Goal: Task Accomplishment & Management: Complete application form

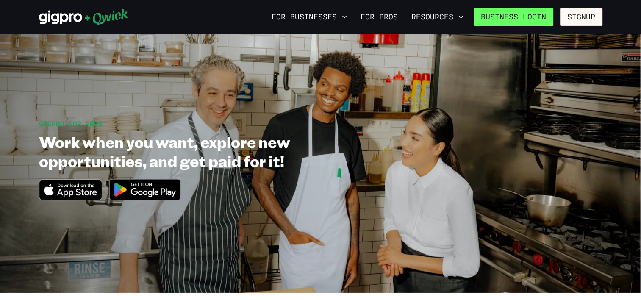
click at [530, 22] on link "Business Login" at bounding box center [514, 17] width 80 height 18
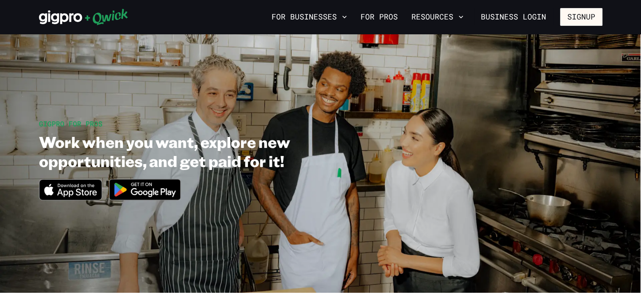
click at [56, 19] on icon at bounding box center [60, 18] width 43 height 14
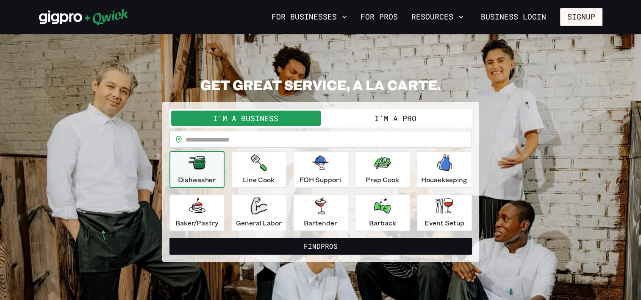
click at [391, 122] on button "I'm a Pro" at bounding box center [396, 118] width 150 height 15
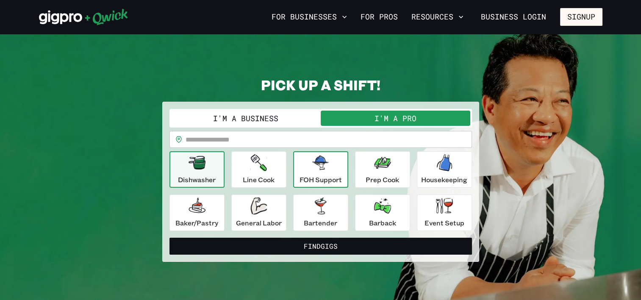
click at [325, 178] on p "FOH Support" at bounding box center [320, 180] width 42 height 10
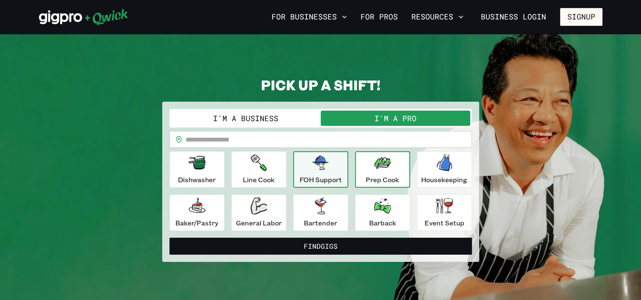
click at [376, 169] on icon "button" at bounding box center [382, 162] width 17 height 17
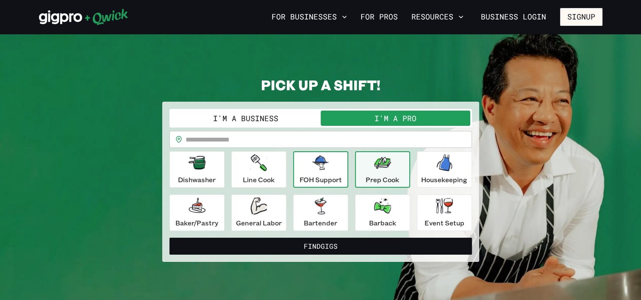
click at [312, 167] on icon "button" at bounding box center [320, 162] width 17 height 14
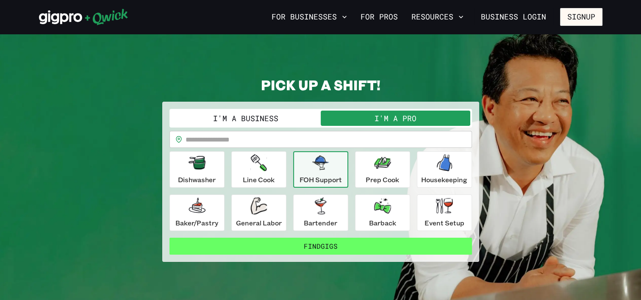
click at [339, 247] on button "Find Gigs" at bounding box center [320, 246] width 302 height 17
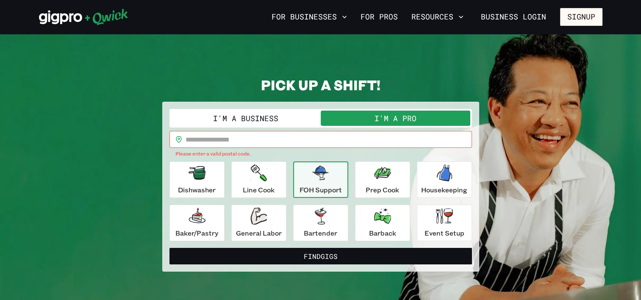
click at [265, 140] on input "text" at bounding box center [329, 139] width 286 height 17
type input "*****"
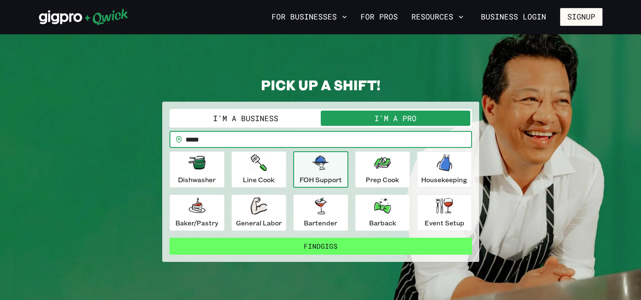
click at [291, 244] on button "Find Gigs" at bounding box center [320, 246] width 302 height 17
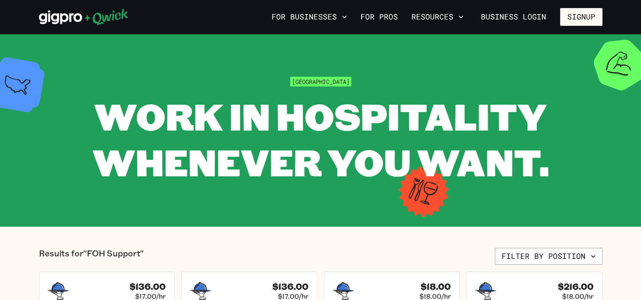
scroll to position [85, 0]
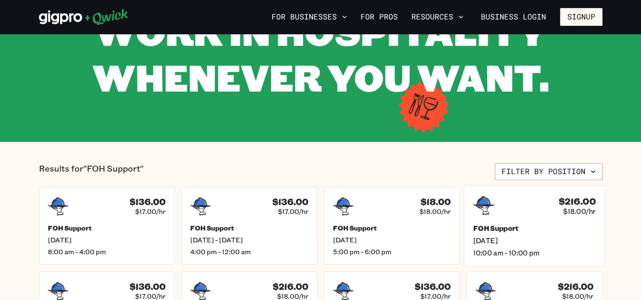
click at [498, 222] on div "$216.00 $18.00/hr FOH Support [DATE] 10:00 am - 10:00 pm" at bounding box center [534, 225] width 141 height 81
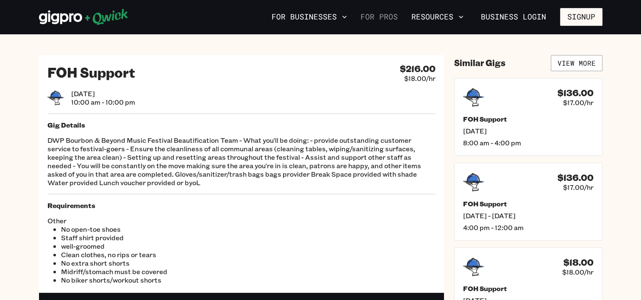
click at [385, 22] on link "For Pros" at bounding box center [379, 17] width 44 height 14
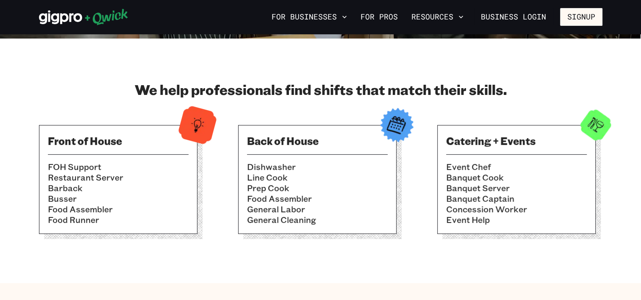
scroll to position [212, 0]
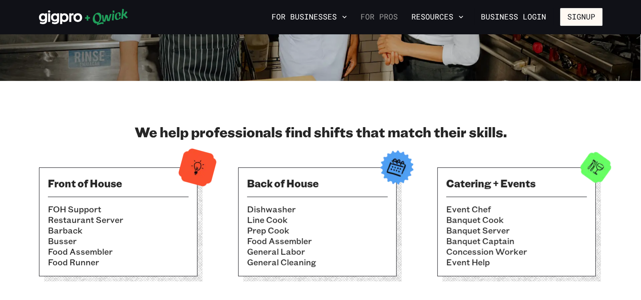
click at [368, 13] on link "For Pros" at bounding box center [379, 17] width 44 height 14
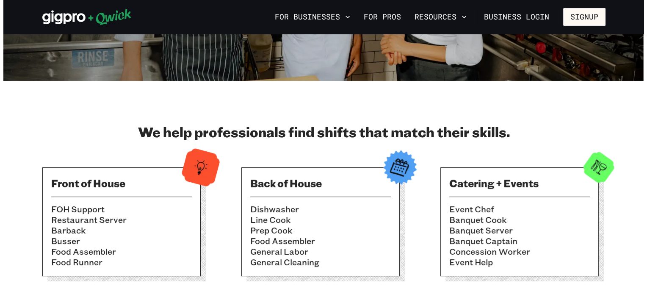
scroll to position [254, 0]
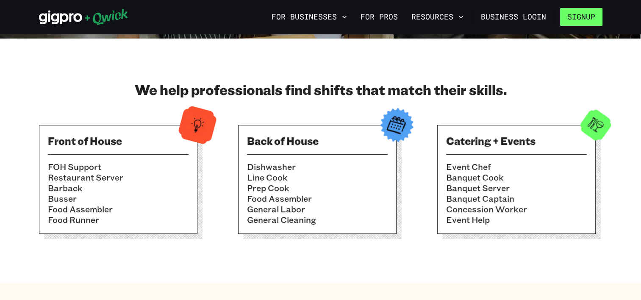
click at [574, 17] on button "Signup" at bounding box center [581, 17] width 42 height 18
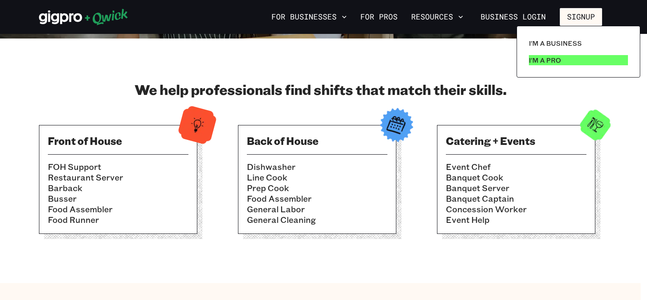
click at [552, 64] on p "I'm a Pro" at bounding box center [545, 60] width 32 height 10
